Goal: Task Accomplishment & Management: Manage account settings

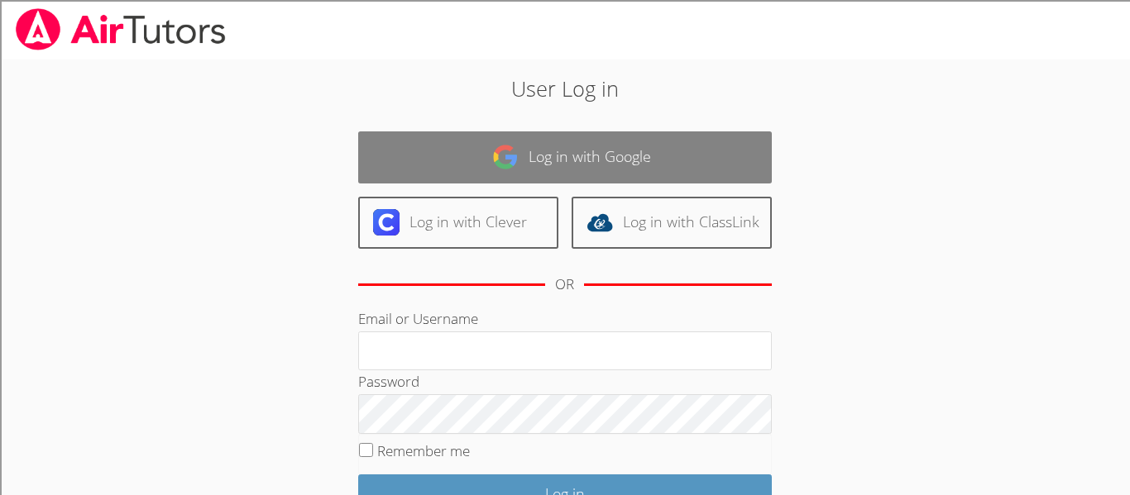
click at [548, 141] on link "Log in with Google" at bounding box center [565, 158] width 414 height 52
